Goal: Find specific page/section: Find specific page/section

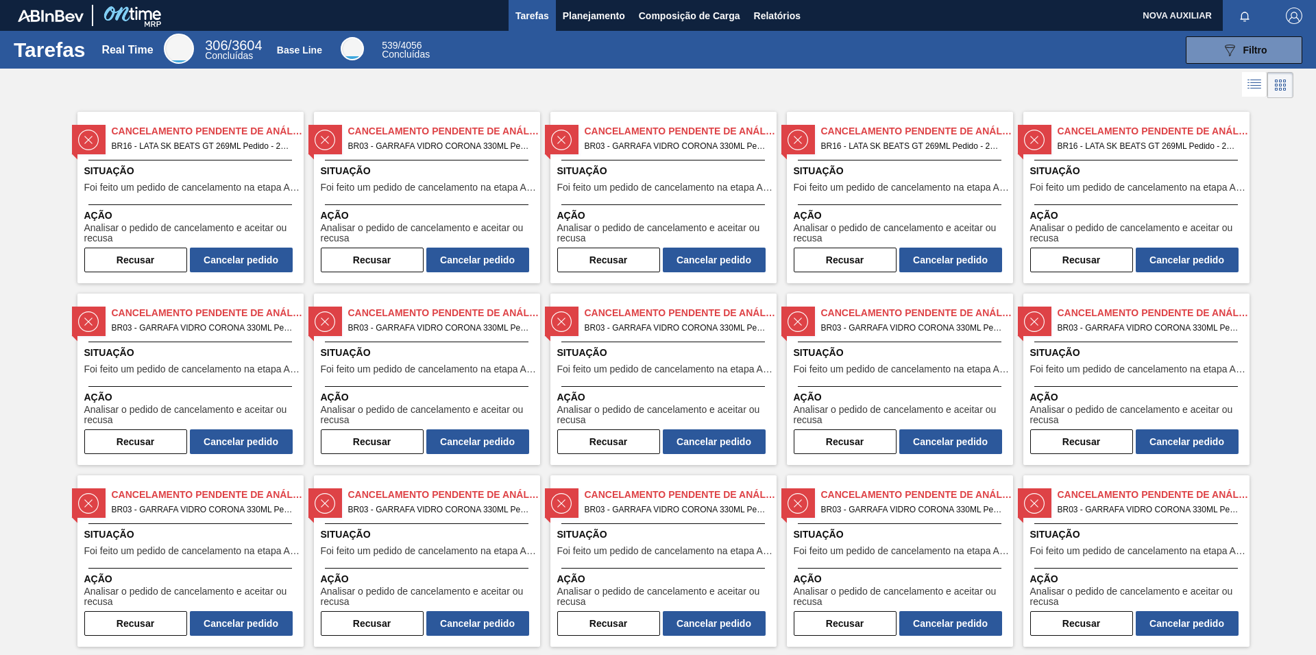
click at [716, 83] on div at bounding box center [658, 85] width 1316 height 33
click at [53, 54] on h1 "Tarefas" at bounding box center [50, 50] width 72 height 16
click at [422, 48] on span "539 / 4056" at bounding box center [402, 45] width 40 height 11
click at [581, 19] on span "Planejamento" at bounding box center [594, 16] width 62 height 16
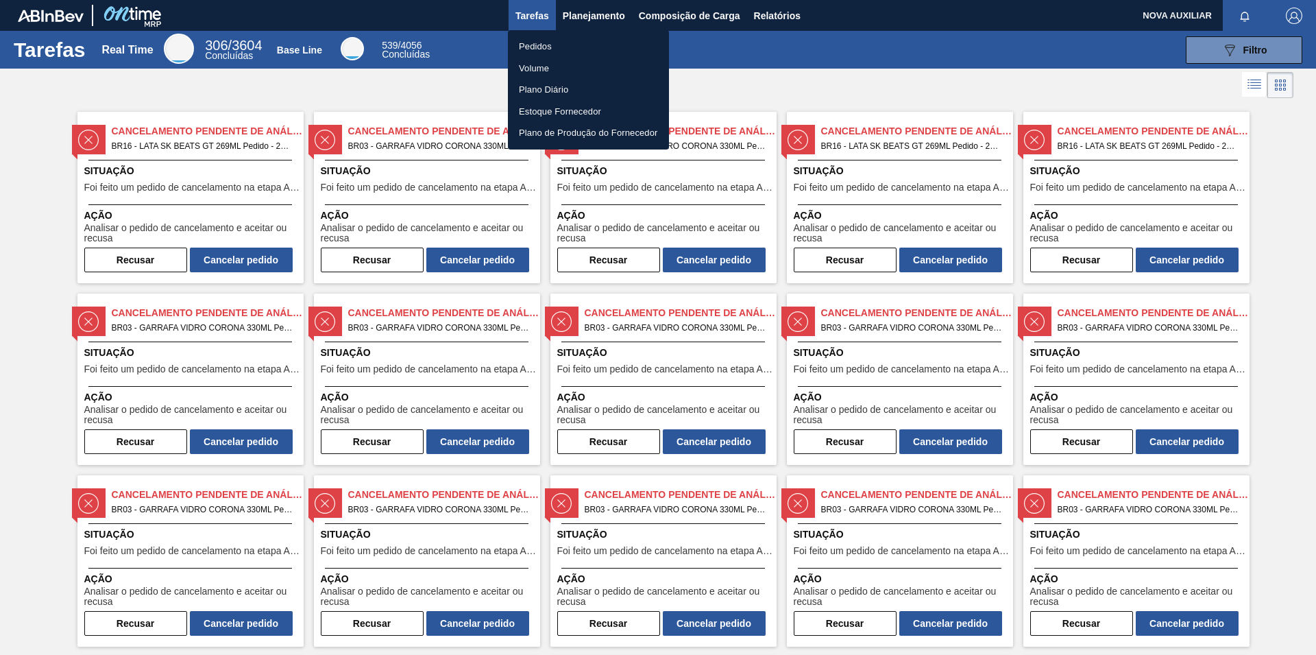
click at [667, 12] on div at bounding box center [658, 327] width 1316 height 655
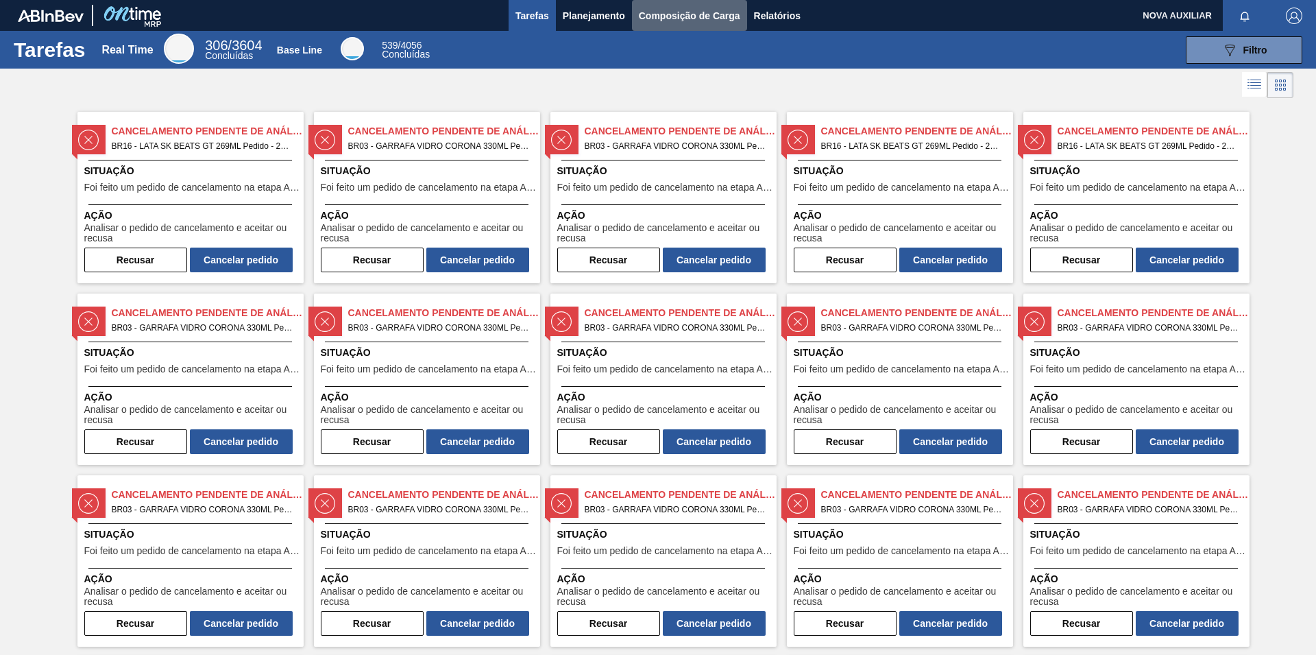
click at [667, 12] on span "Composição de Carga" at bounding box center [689, 16] width 101 height 16
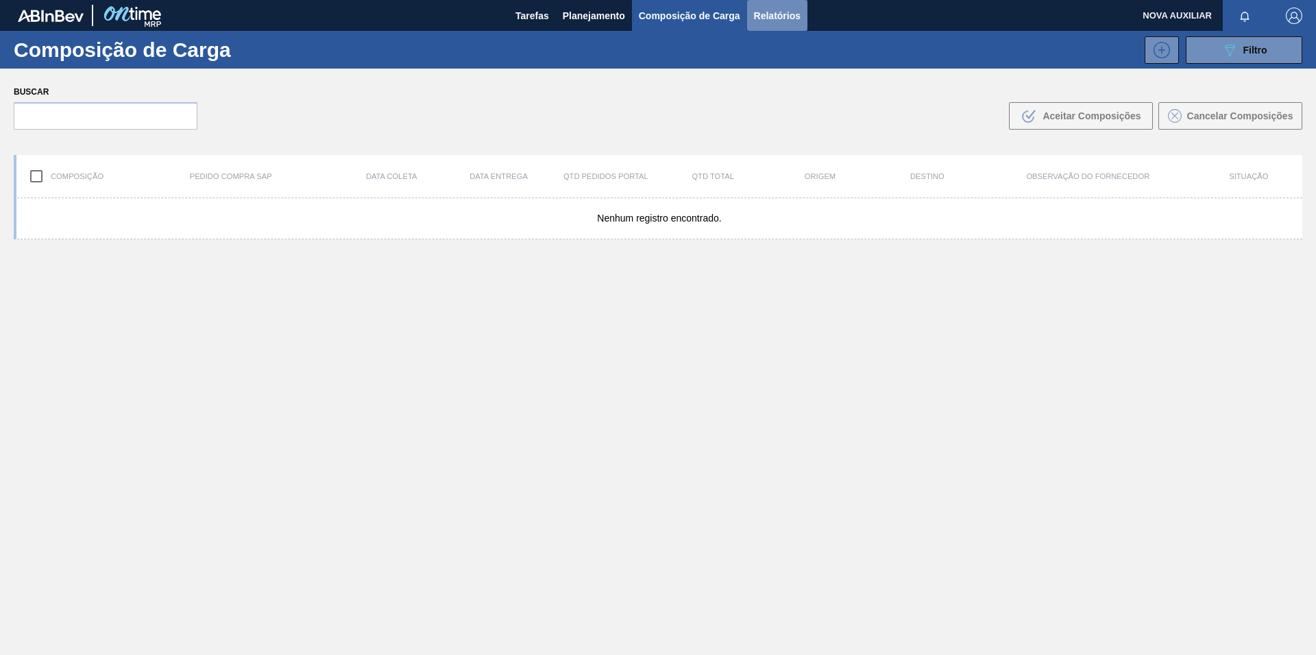
click at [754, 11] on span "Relatórios" at bounding box center [777, 16] width 47 height 16
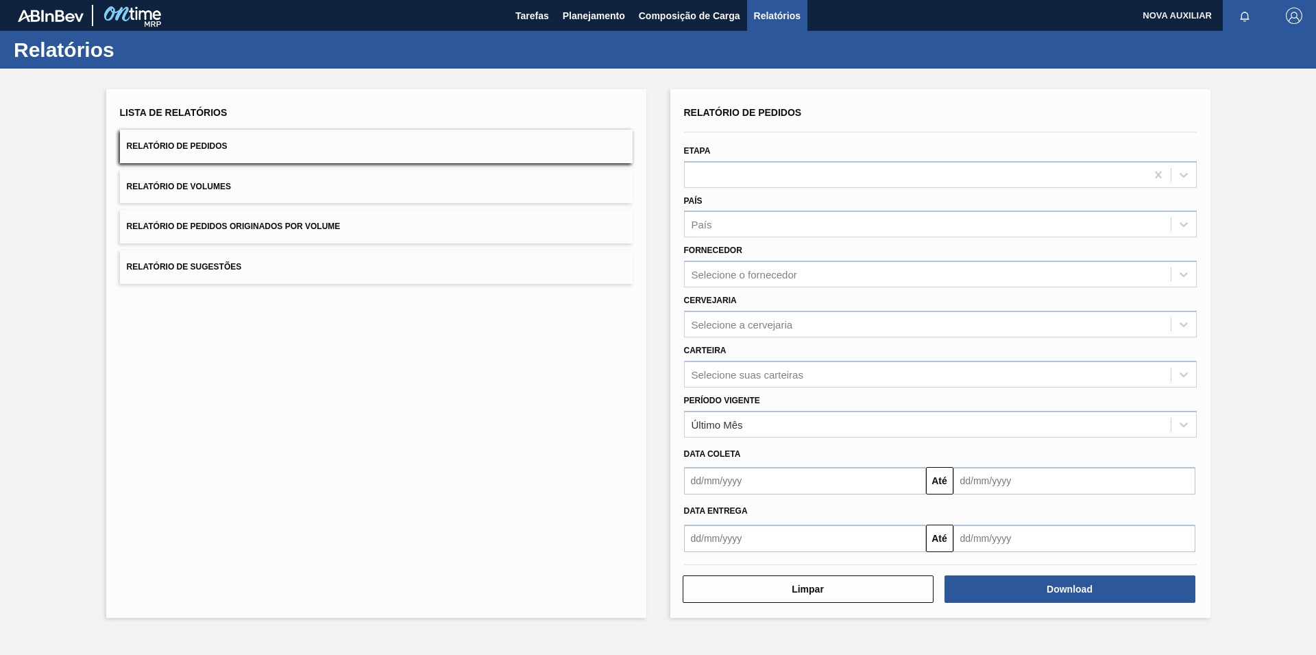
click at [45, 165] on div "Lista de Relatórios Relatório de Pedidos Relatório de Volumes Relatório de Pedi…" at bounding box center [658, 352] width 1316 height 566
click at [1176, 21] on span "NOVA AUXILIAR" at bounding box center [1177, 15] width 69 height 31
click at [1173, 12] on span "NOVA AUXILIAR" at bounding box center [1177, 15] width 69 height 31
click at [1290, 11] on img "button" at bounding box center [1294, 16] width 16 height 16
click at [1229, 45] on li "Wiki" at bounding box center [1253, 48] width 104 height 25
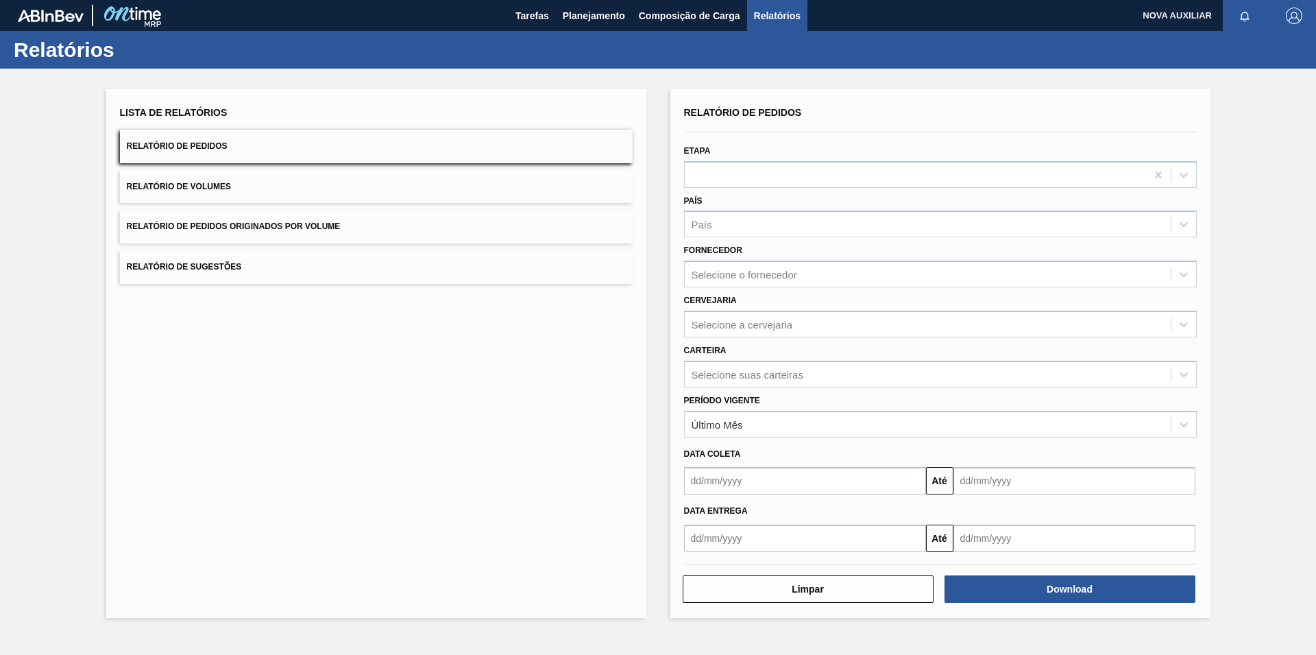
click at [253, 149] on button "Relatório de Pedidos" at bounding box center [376, 147] width 513 height 34
click at [520, 12] on span "Tarefas" at bounding box center [533, 16] width 34 height 16
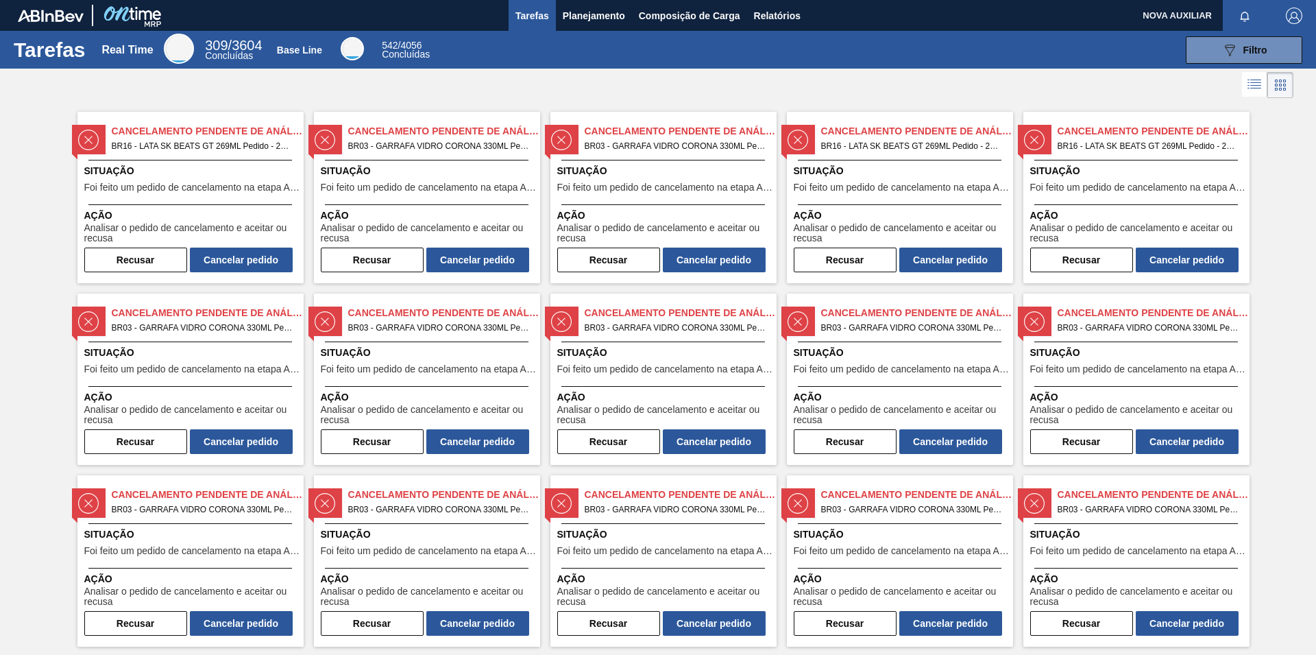
click at [138, 15] on img at bounding box center [132, 15] width 67 height 31
click at [47, 19] on img at bounding box center [51, 16] width 66 height 12
click at [184, 49] on div at bounding box center [179, 49] width 30 height 30
click at [213, 57] on span "Concluídas" at bounding box center [229, 55] width 48 height 11
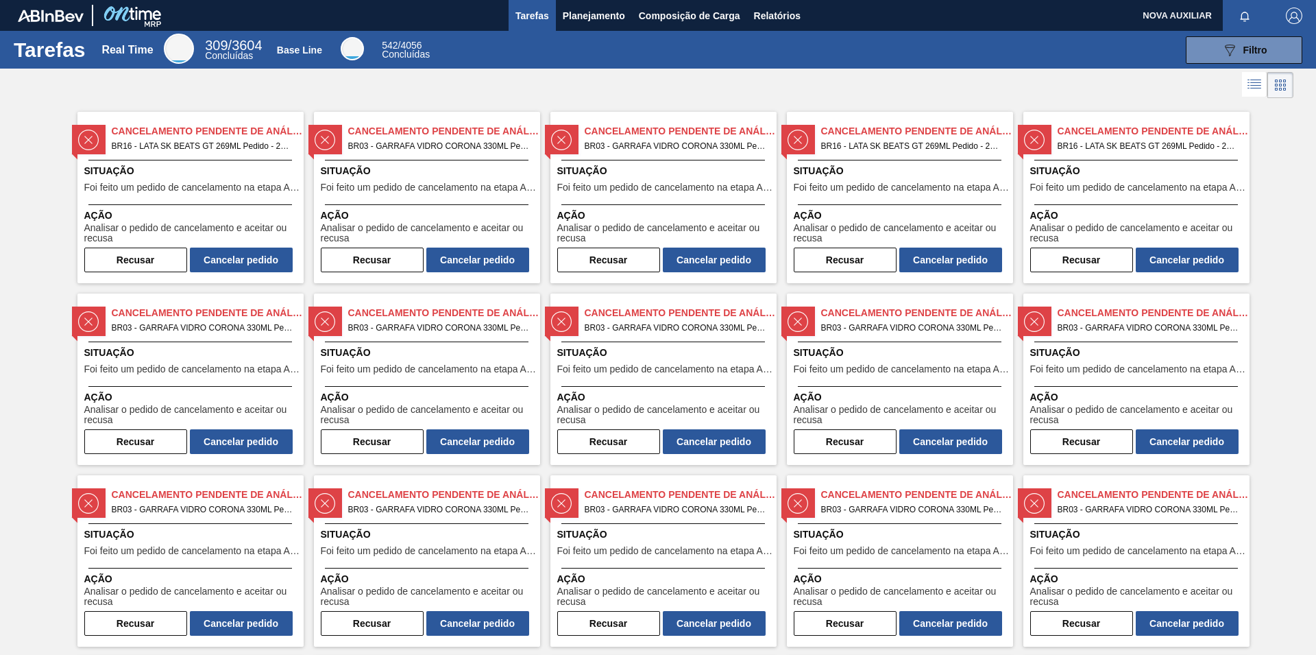
click at [217, 55] on span "Concluídas" at bounding box center [229, 55] width 48 height 11
click at [407, 48] on span "542 / 4056" at bounding box center [402, 45] width 40 height 11
click at [592, 4] on button "Planejamento" at bounding box center [594, 15] width 76 height 31
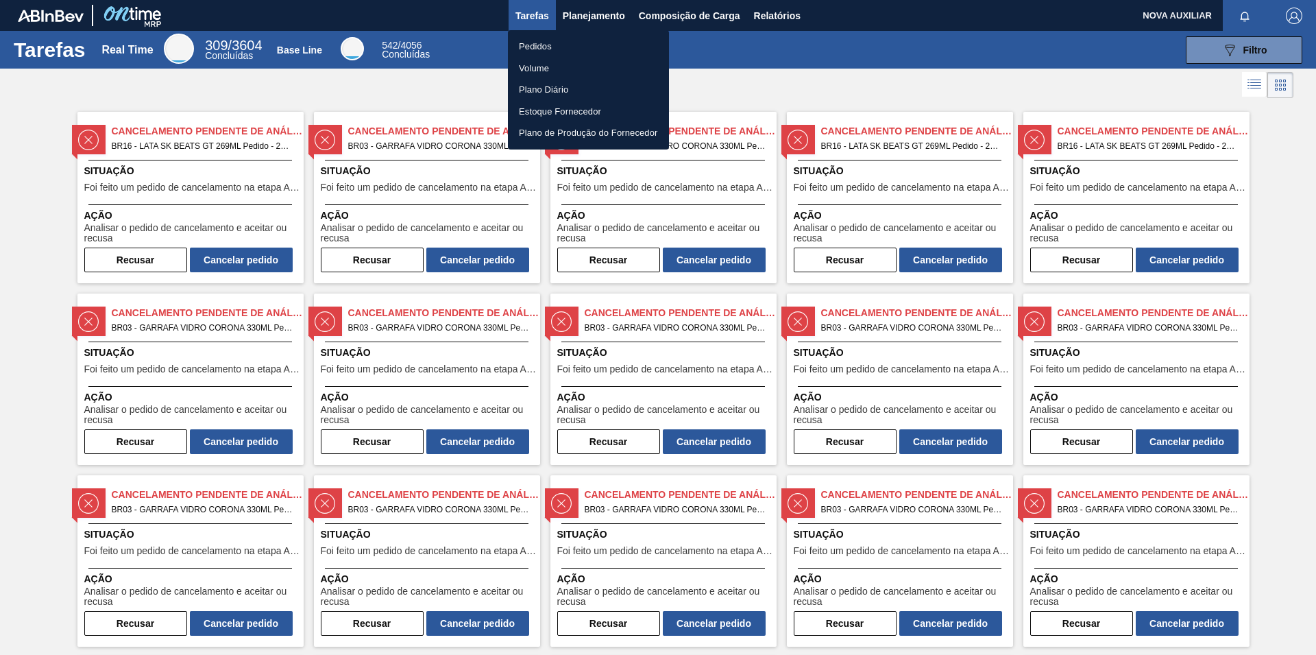
click at [1236, 16] on div at bounding box center [658, 327] width 1316 height 655
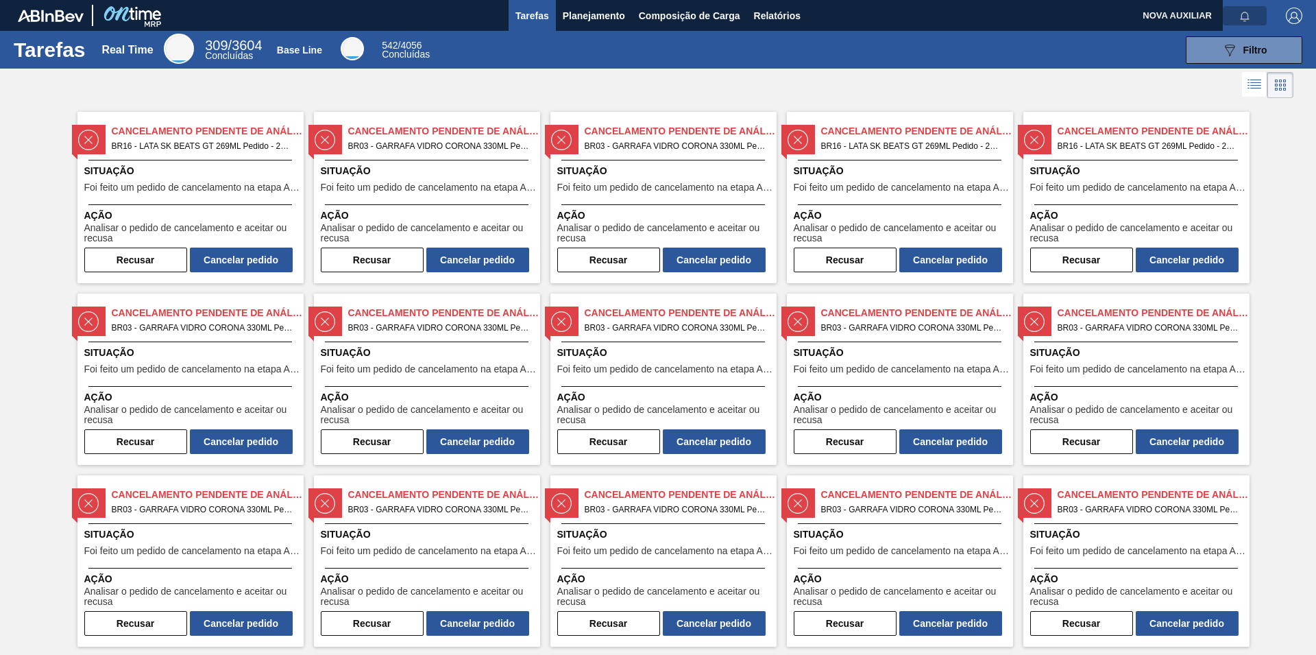
click at [1240, 16] on icon "button" at bounding box center [1244, 17] width 9 height 10
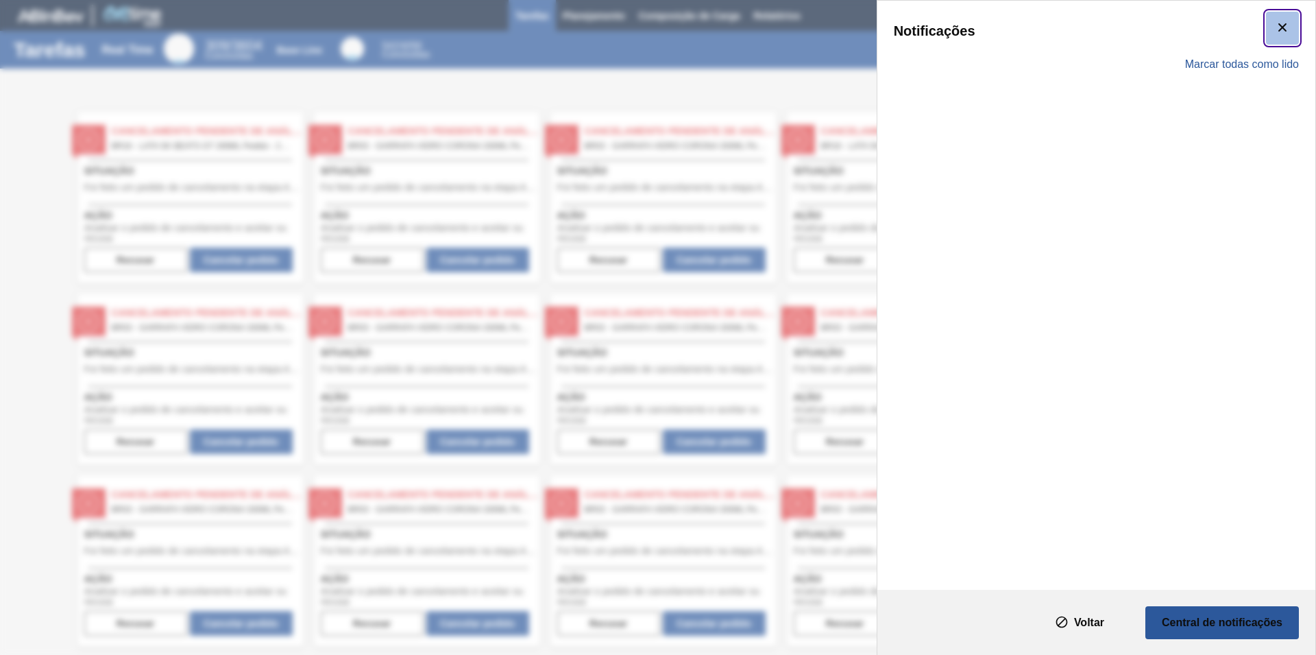
click at [1281, 24] on icon "botão de ícone" at bounding box center [1283, 27] width 16 height 16
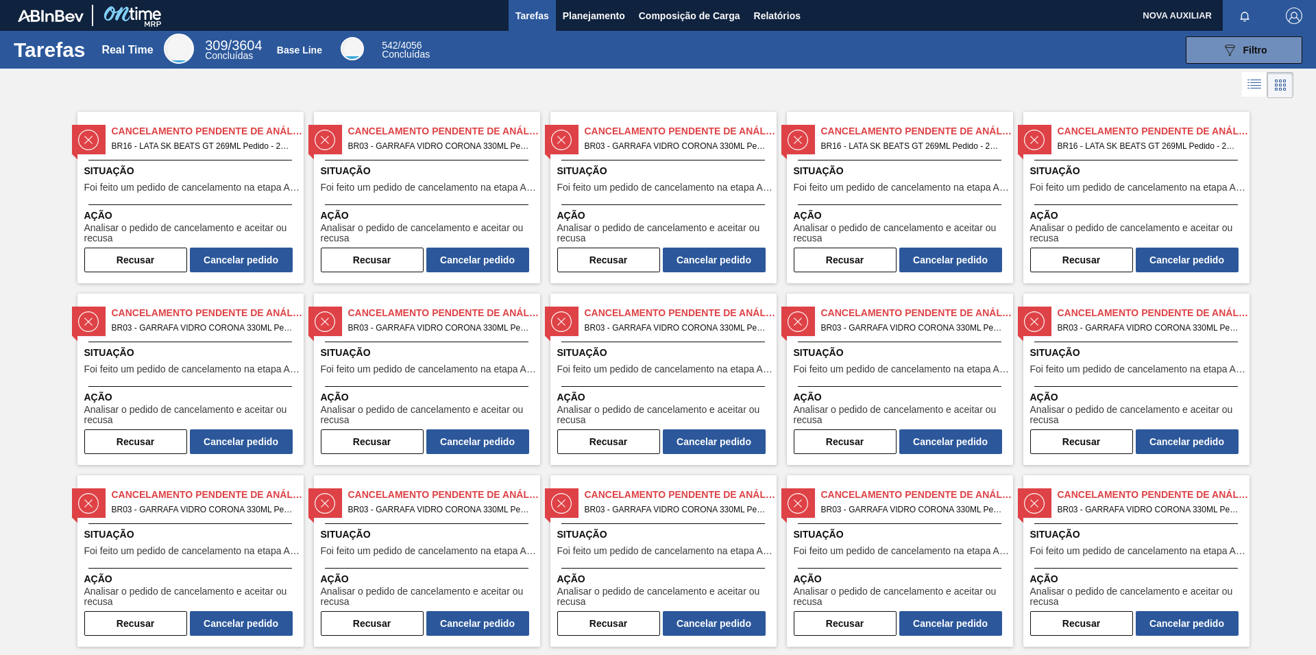
click at [1287, 13] on img "button" at bounding box center [1294, 16] width 16 height 16
click at [1154, 93] on div at bounding box center [658, 327] width 1316 height 655
click at [35, 12] on img at bounding box center [51, 16] width 66 height 12
click at [134, 18] on img at bounding box center [132, 15] width 67 height 31
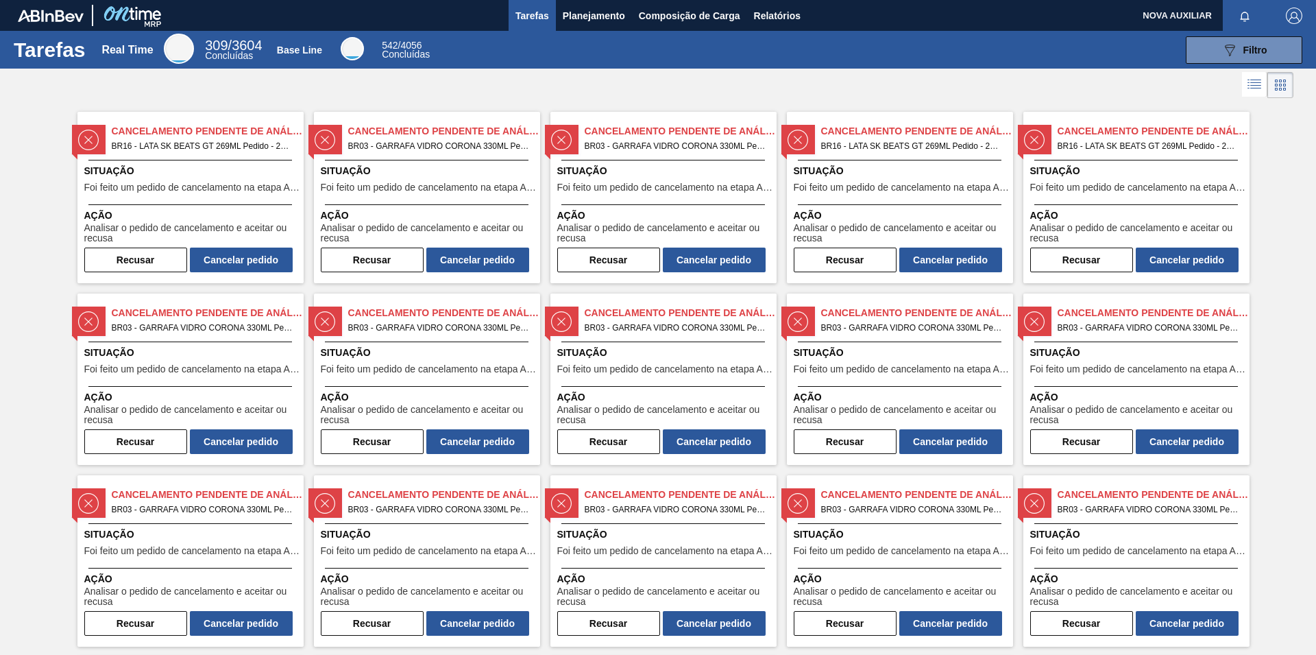
click at [134, 18] on img at bounding box center [132, 15] width 67 height 31
click at [402, 43] on span "542 / 4056" at bounding box center [402, 45] width 40 height 11
click at [400, 42] on span "542 / 4056" at bounding box center [402, 45] width 40 height 11
click at [585, 12] on span "Planejamento" at bounding box center [594, 16] width 62 height 16
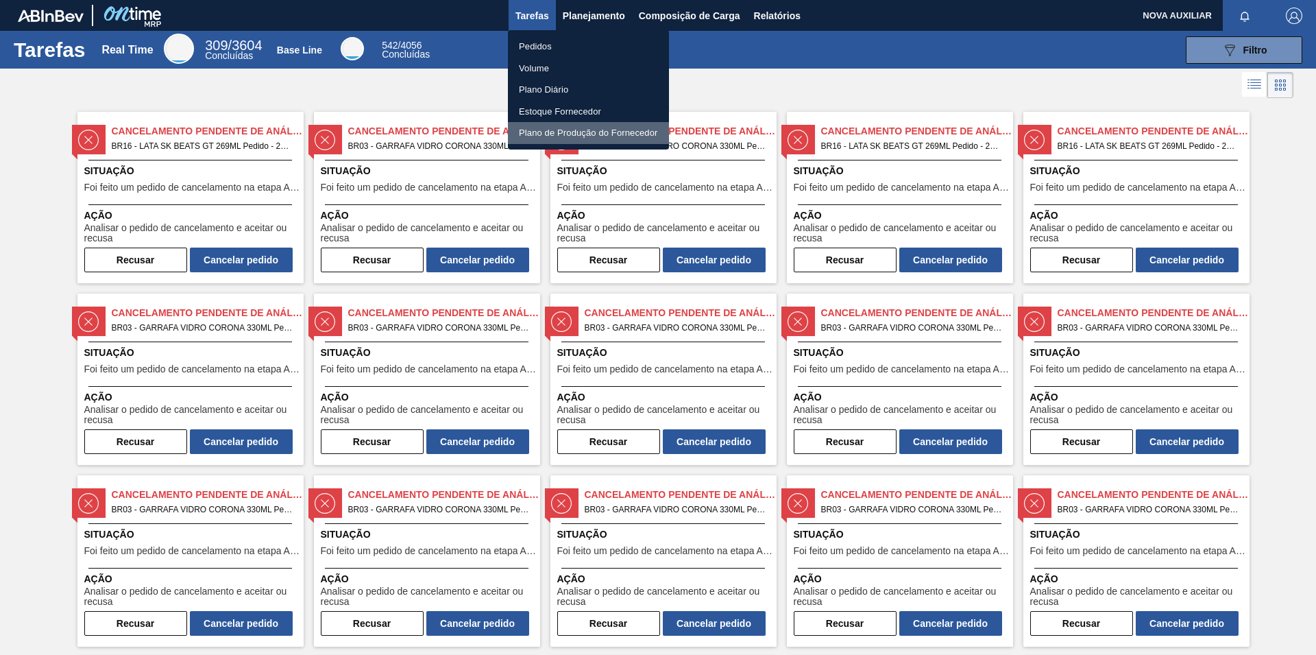
click at [622, 132] on li "Plano de Produção do Fornecedor" at bounding box center [588, 133] width 161 height 22
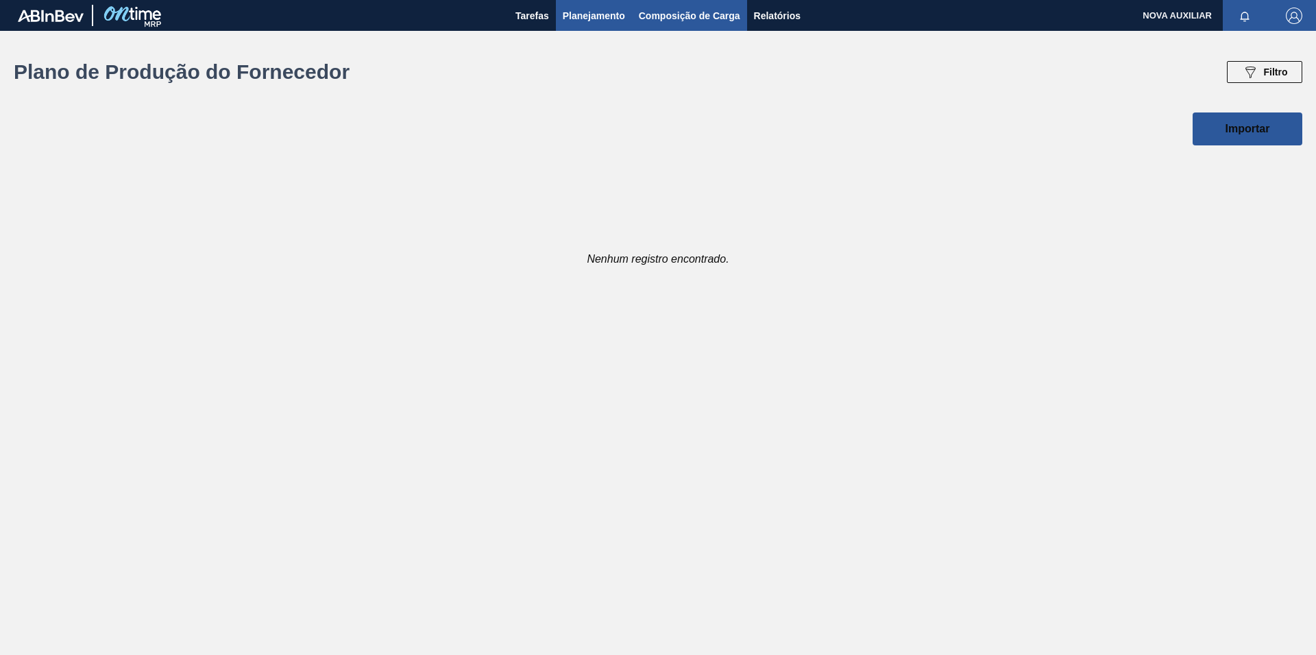
click at [653, 14] on span "Composição de Carga" at bounding box center [689, 16] width 101 height 16
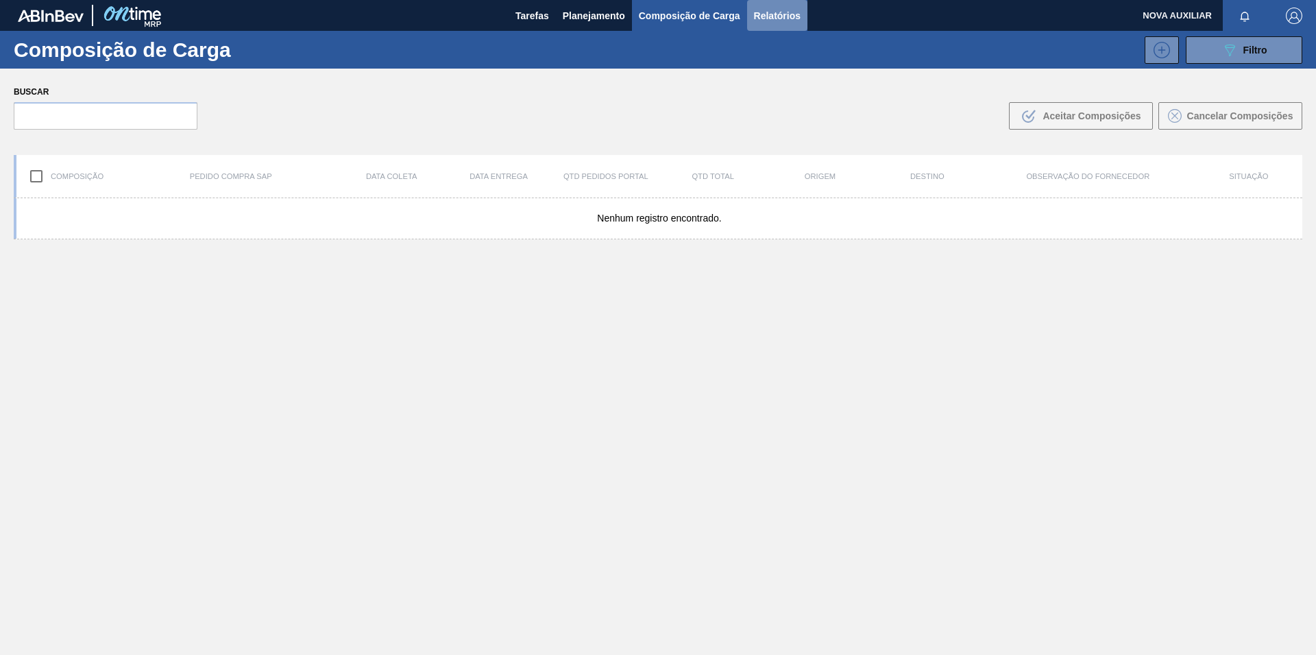
click at [756, 5] on button "Relatórios" at bounding box center [777, 15] width 60 height 31
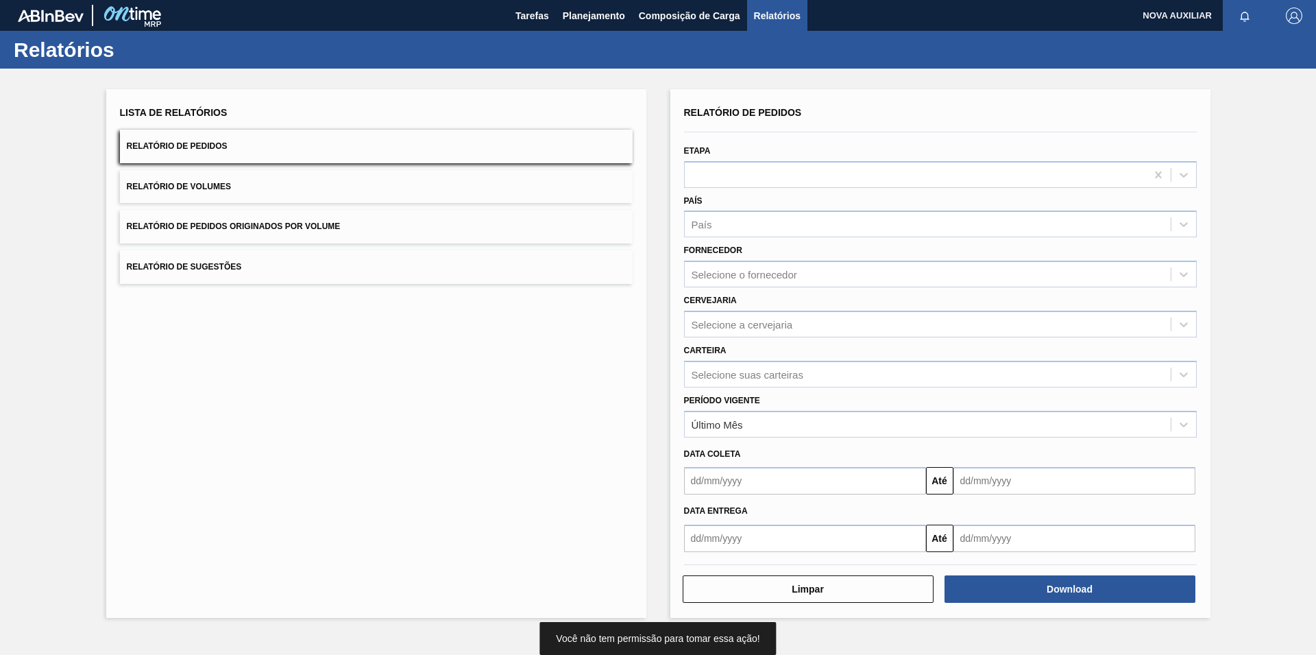
click at [162, 111] on span "Lista de Relatórios" at bounding box center [174, 112] width 108 height 11
click at [192, 189] on span "Relatório de Volumes" at bounding box center [179, 187] width 104 height 10
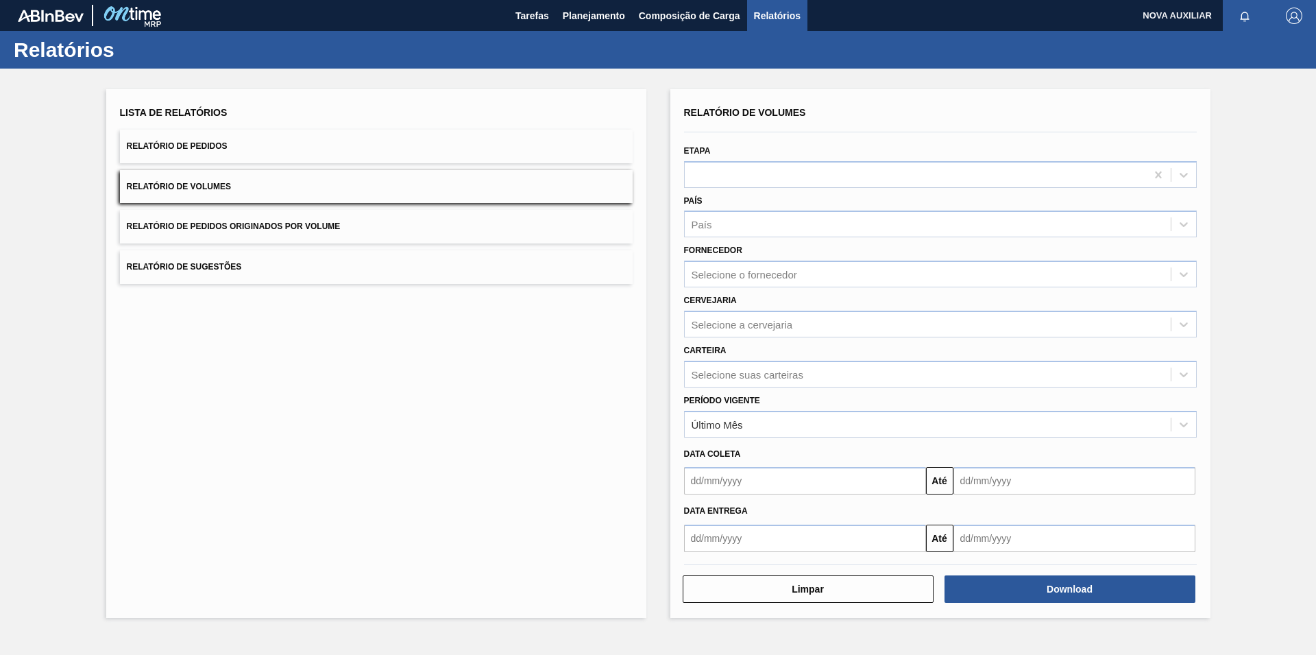
click at [193, 232] on button "Relatório de Pedidos Originados por Volume" at bounding box center [376, 227] width 513 height 34
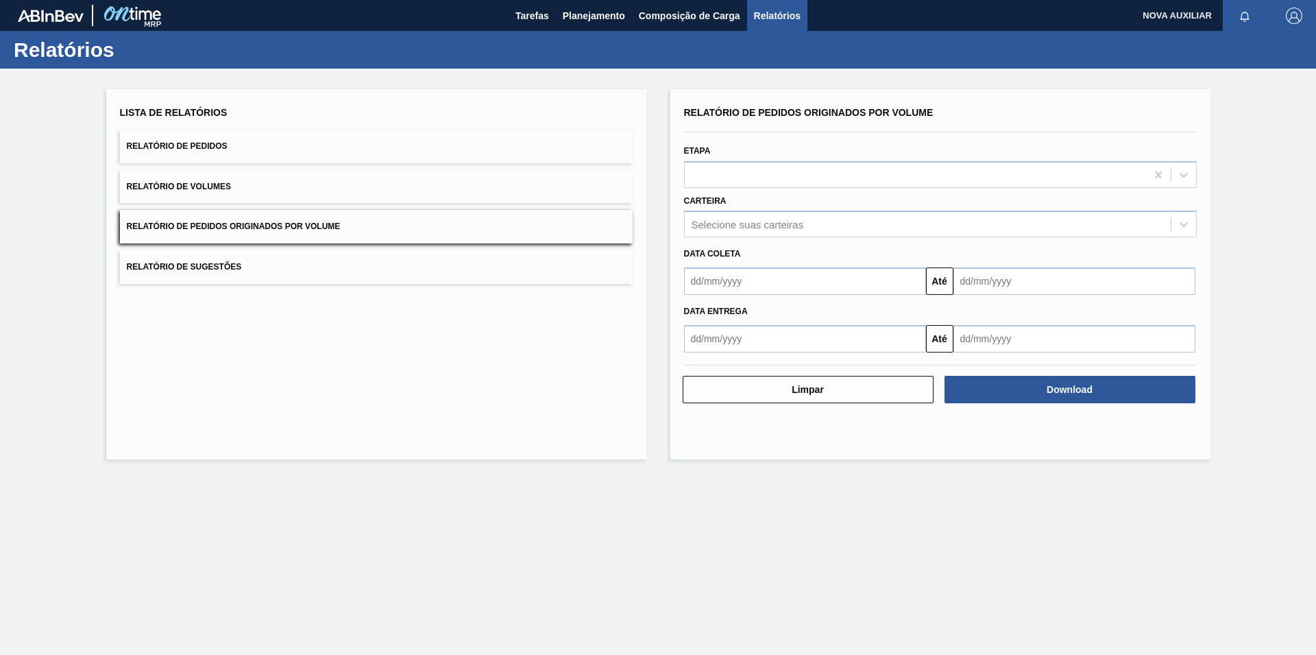
click at [204, 263] on span "Relatório de Sugestões" at bounding box center [184, 267] width 115 height 10
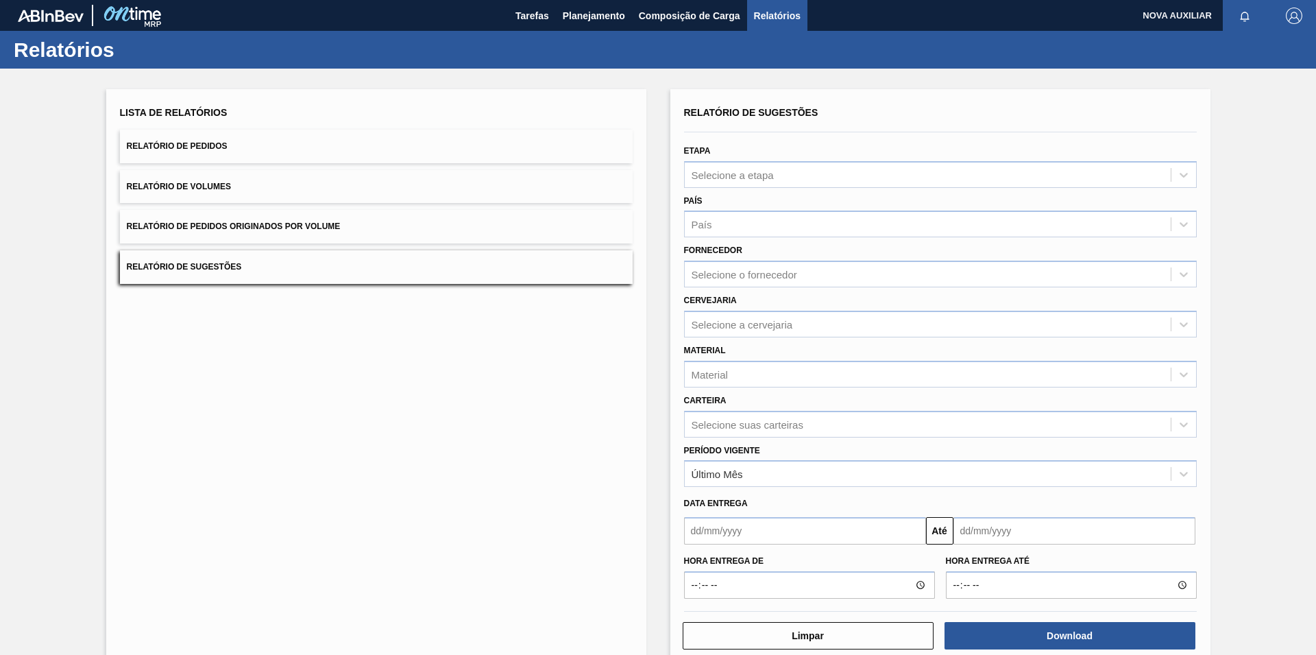
click at [225, 149] on span "Relatório de Pedidos" at bounding box center [177, 146] width 101 height 10
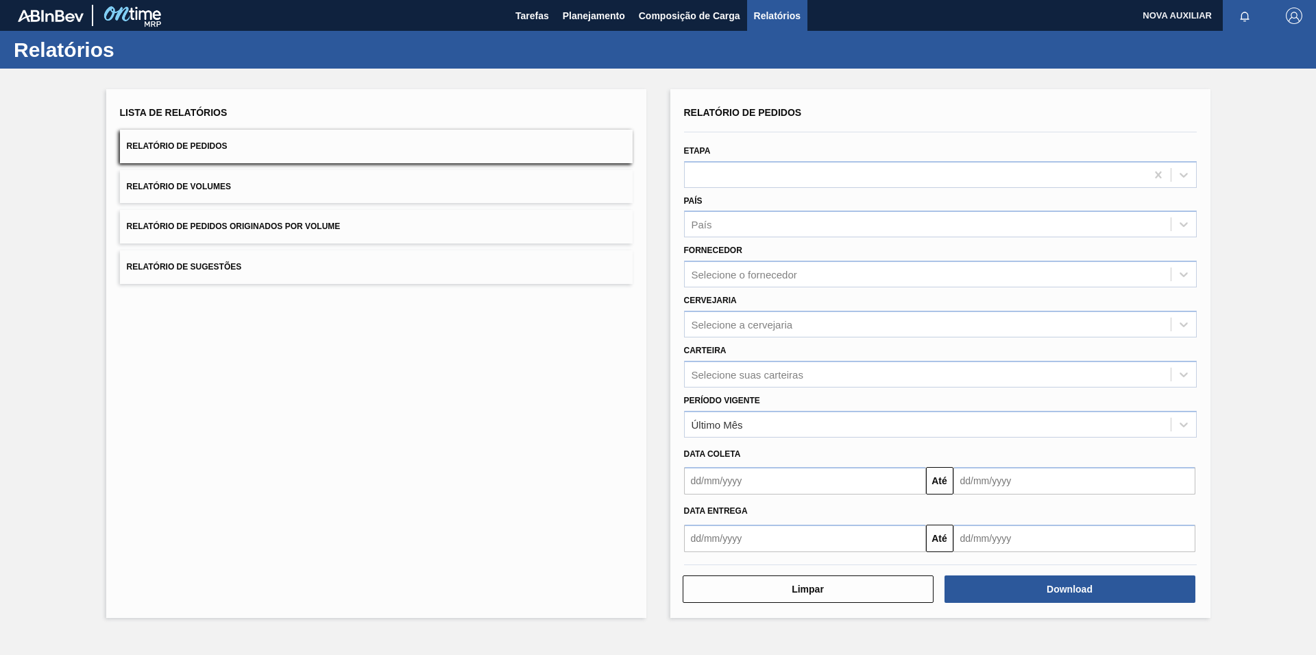
click at [1183, 16] on span "NOVA AUXILIAR" at bounding box center [1177, 15] width 69 height 31
click at [1159, 27] on span "NOVA AUXILIAR" at bounding box center [1177, 15] width 69 height 31
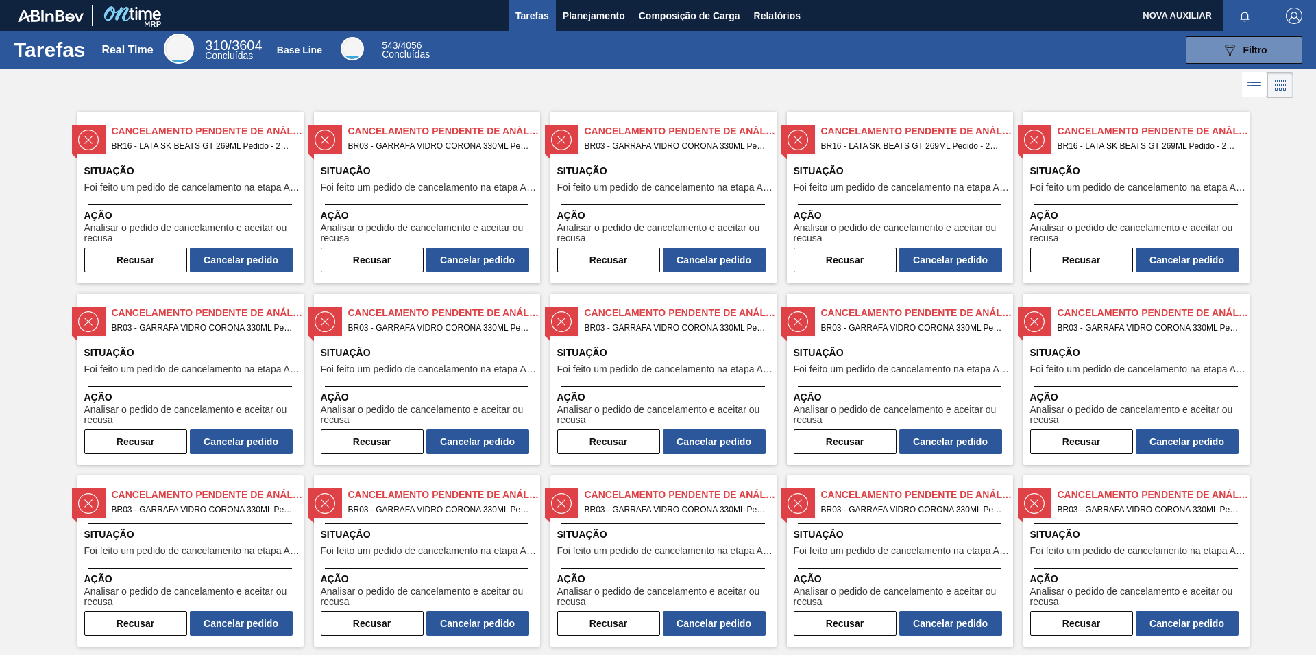
click at [53, 49] on h1 "Tarefas" at bounding box center [50, 50] width 72 height 16
click at [241, 43] on span "310 / 3604" at bounding box center [233, 45] width 57 height 15
click at [398, 50] on span "Concluídas" at bounding box center [406, 54] width 48 height 11
click at [579, 14] on span "Planejamento" at bounding box center [594, 16] width 62 height 16
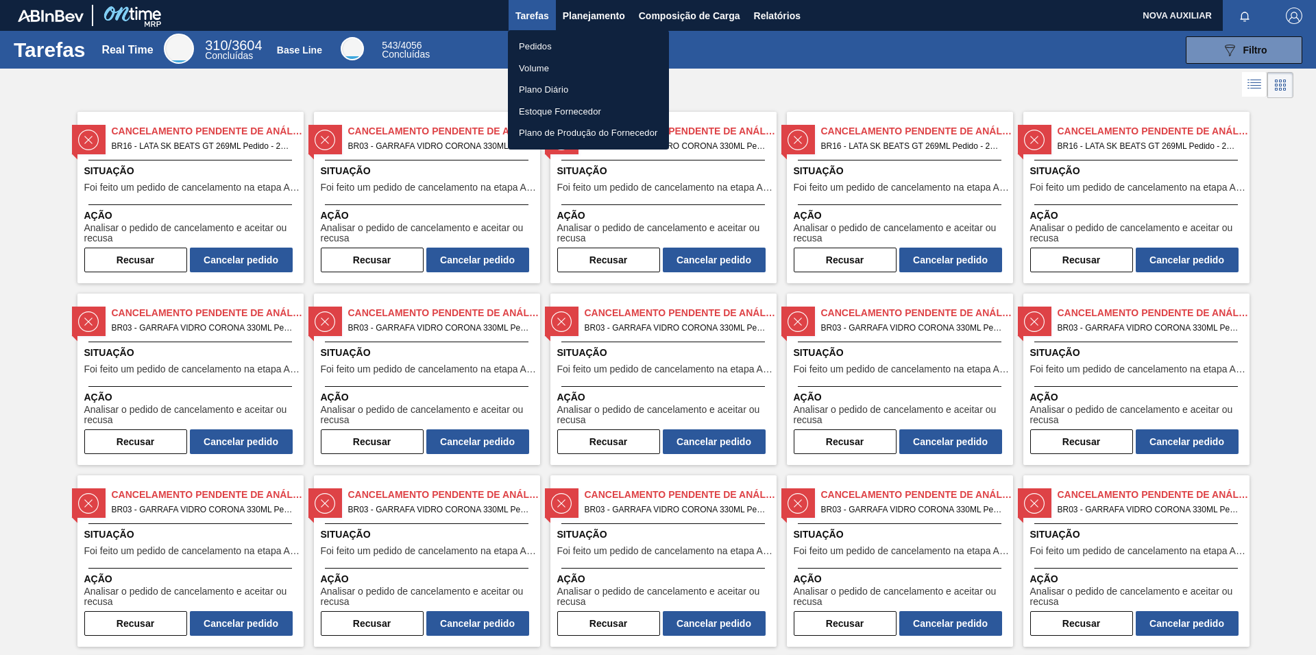
click at [678, 16] on div at bounding box center [658, 327] width 1316 height 655
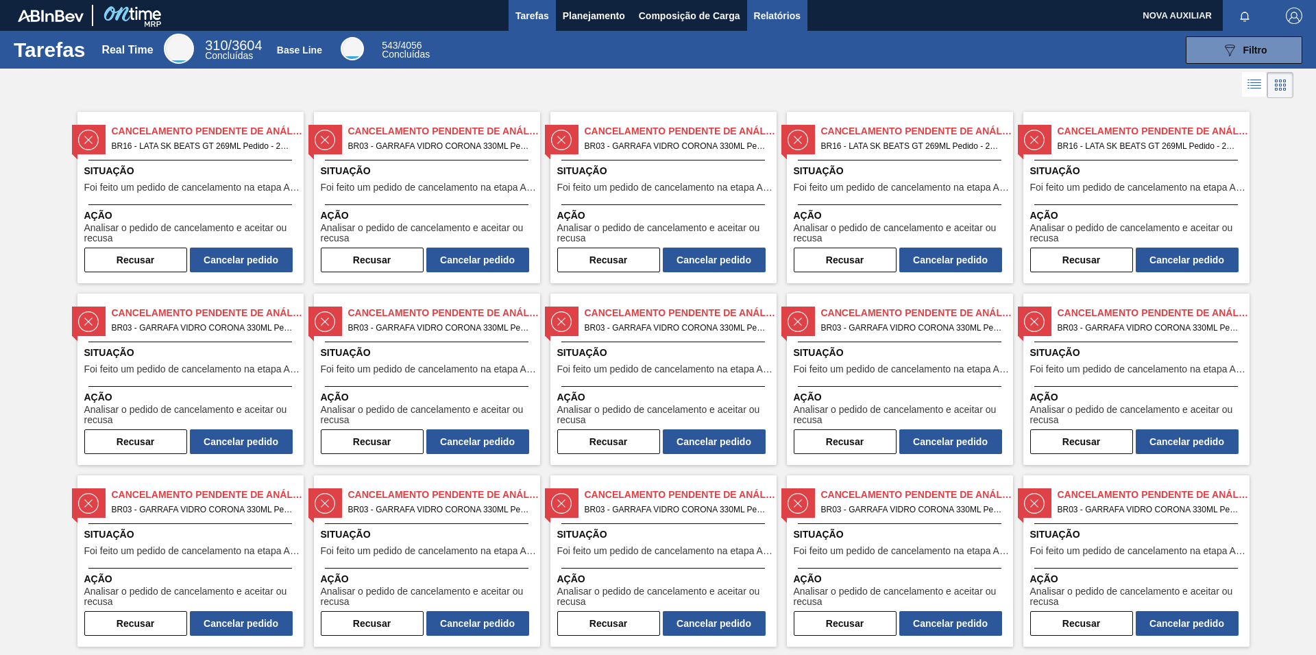
click at [754, 12] on span "Relatórios" at bounding box center [777, 16] width 47 height 16
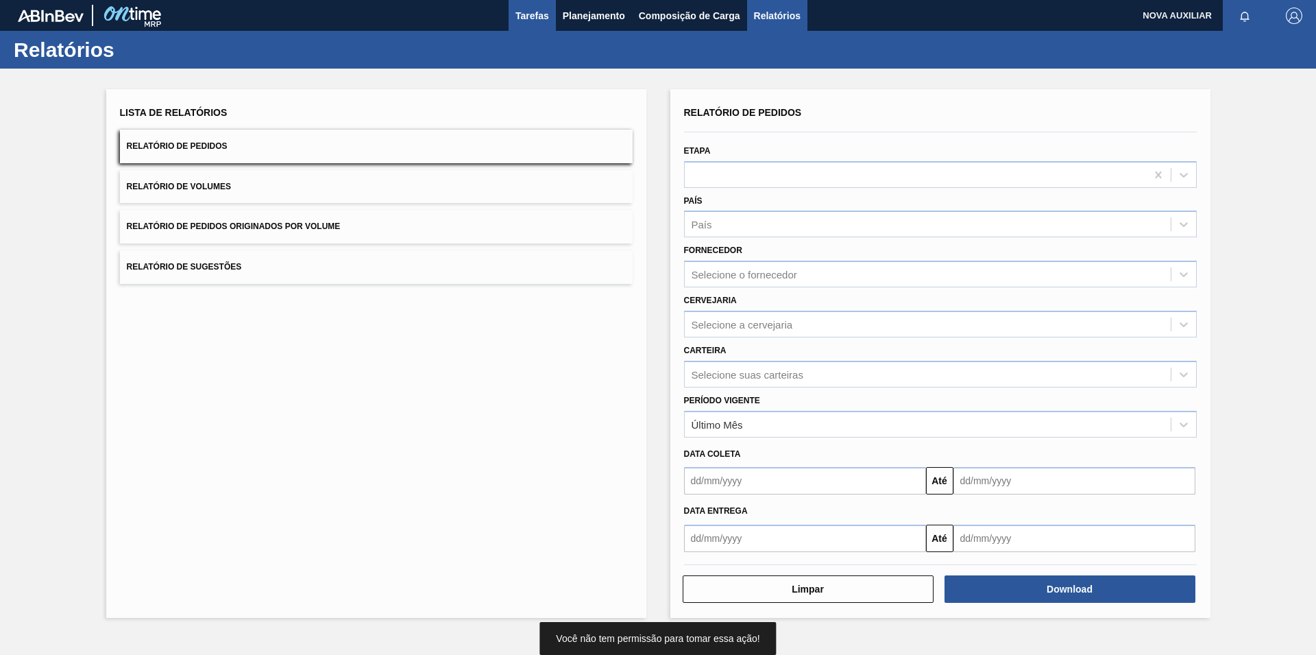
click at [528, 16] on span "Tarefas" at bounding box center [533, 16] width 34 height 16
